Goal: Information Seeking & Learning: Learn about a topic

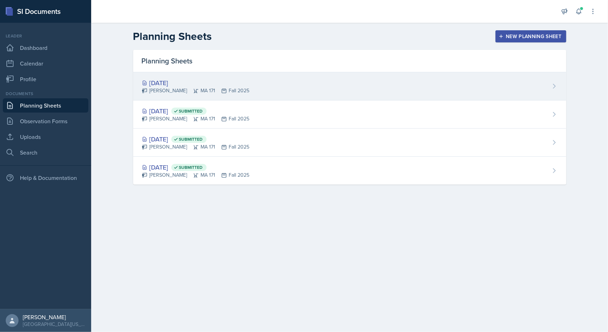
click at [164, 82] on div "[DATE]" at bounding box center [196, 83] width 108 height 10
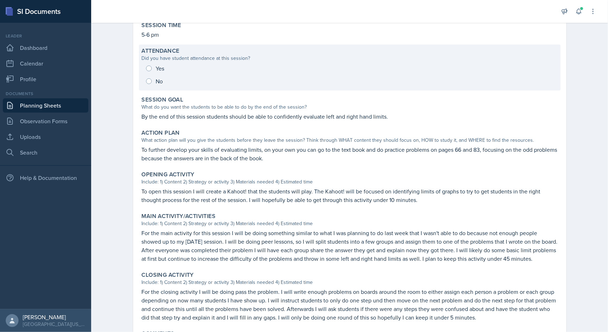
scroll to position [107, 0]
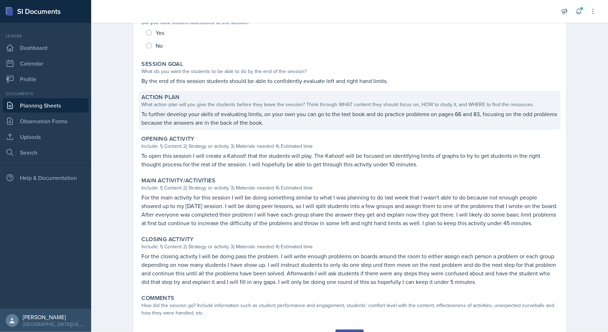
click at [158, 115] on p "To further develop your skills of evaluating limits, on your own you can go to …" at bounding box center [350, 118] width 416 height 17
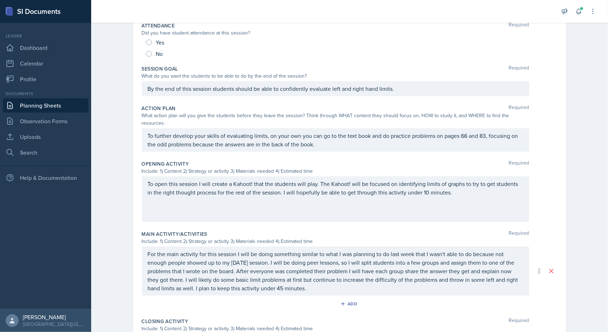
click at [198, 133] on div "To further develop your skills of evaluating limits, on your own you can go to …" at bounding box center [336, 140] width 388 height 24
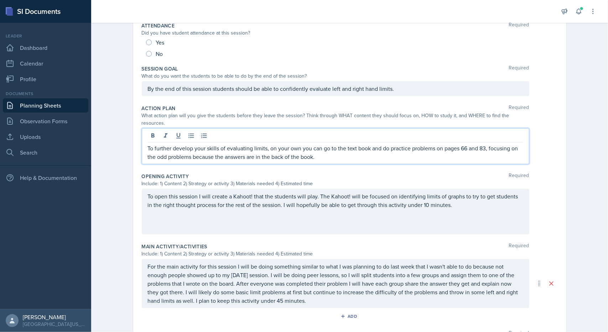
click at [201, 146] on p "To further develop your skills of evaluating limits, on your own you can go to …" at bounding box center [335, 152] width 375 height 17
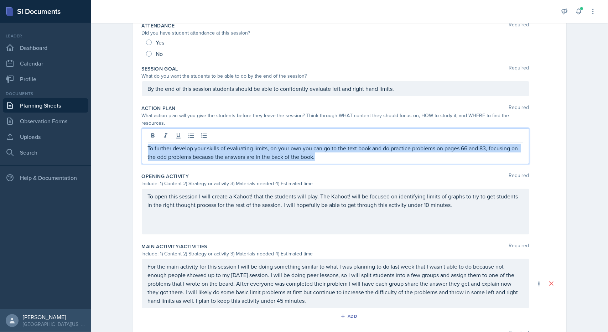
click at [201, 146] on p "To further develop your skills of evaluating limits, on your own you can go to …" at bounding box center [335, 152] width 375 height 17
copy p "To further develop your skills of evaluating limits, on your own you can go to …"
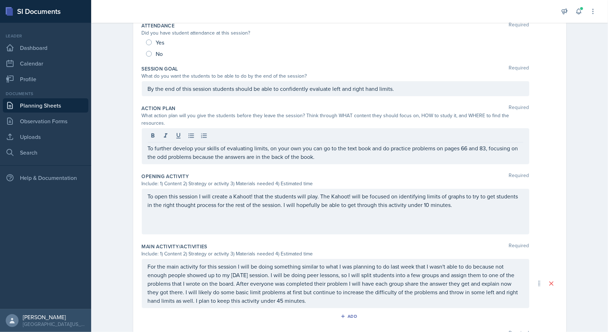
click at [438, 38] on div "Yes" at bounding box center [349, 42] width 407 height 11
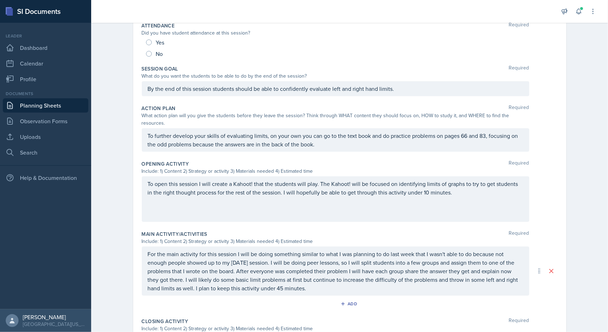
click at [46, 109] on link "Planning Sheets" at bounding box center [45, 105] width 85 height 14
